Goal: Information Seeking & Learning: Learn about a topic

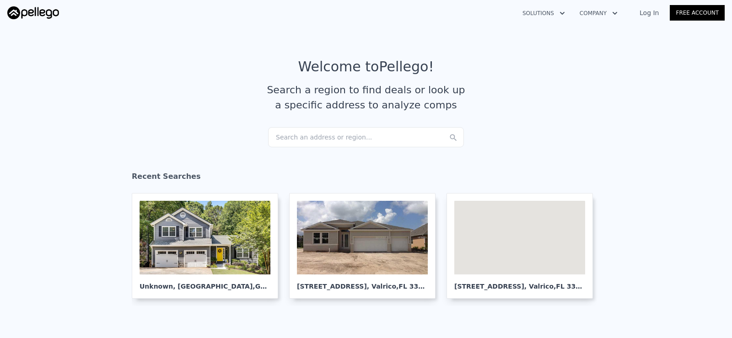
click at [292, 140] on div "Search an address or region..." at bounding box center [366, 137] width 196 height 20
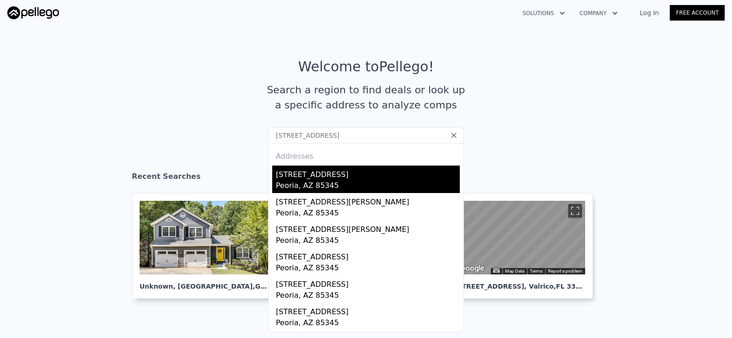
type input "9672 N 72nd Ave, Peoria, AZ 85345"
click at [303, 179] on div "[STREET_ADDRESS]" at bounding box center [368, 173] width 184 height 15
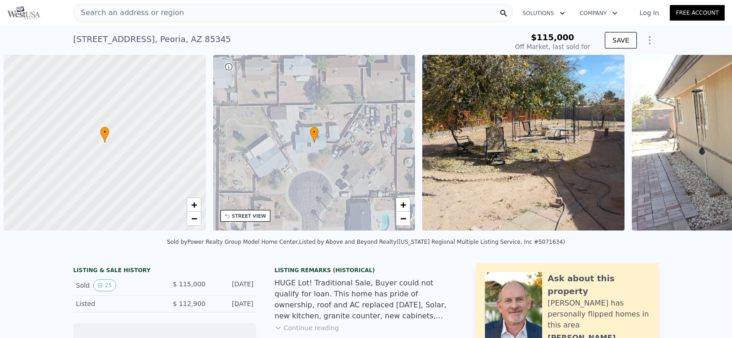
scroll to position [0, 4]
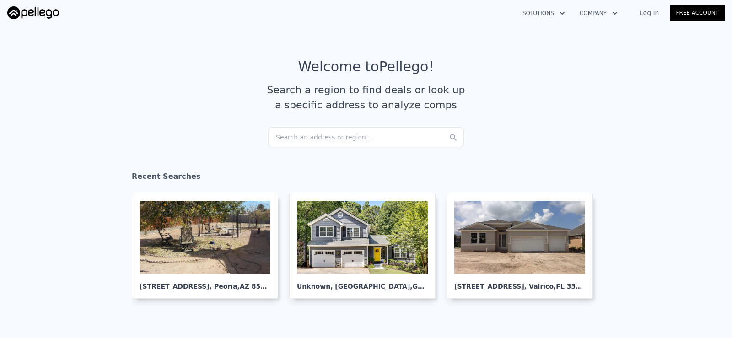
click at [324, 135] on div "Search an address or region..." at bounding box center [366, 137] width 196 height 20
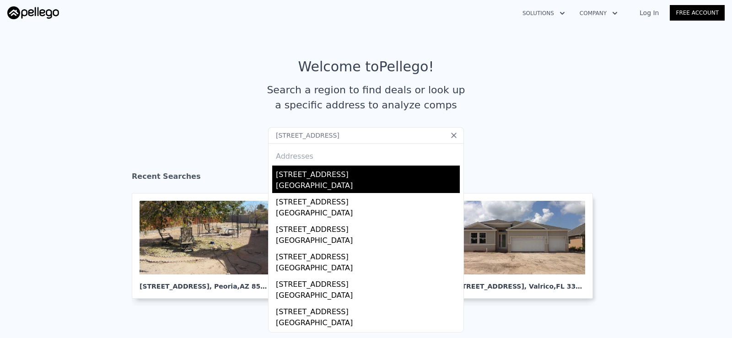
type input "[STREET_ADDRESS]"
click at [341, 172] on div "[STREET_ADDRESS]" at bounding box center [368, 173] width 184 height 15
